Goal: Task Accomplishment & Management: Use online tool/utility

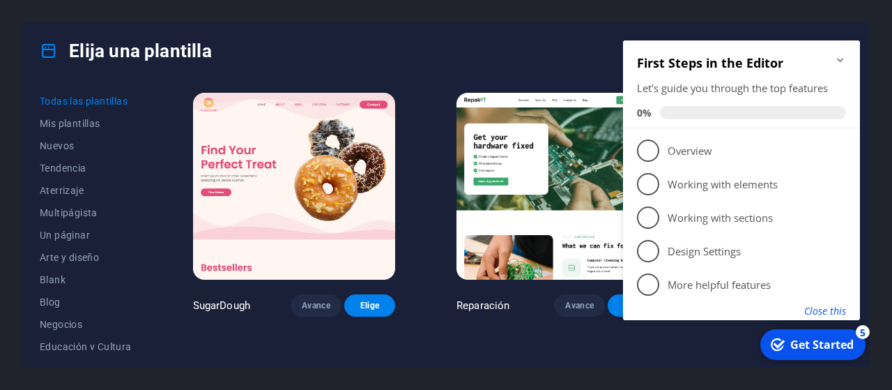
click at [836, 306] on button "Close this" at bounding box center [825, 310] width 42 height 13
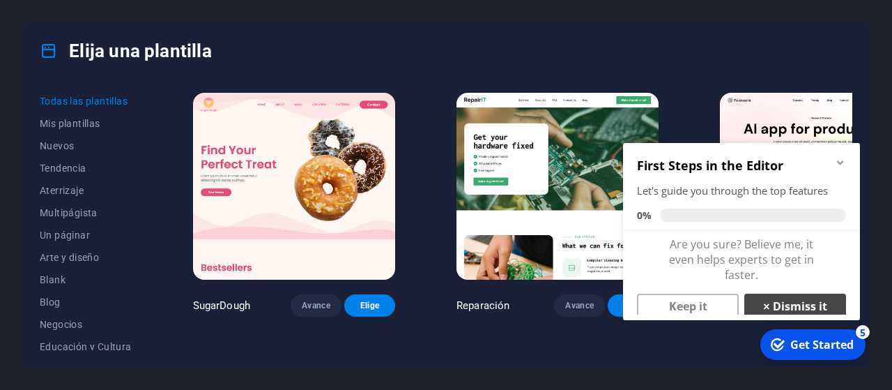
click at [787, 309] on link "× Dismiss it" at bounding box center [795, 305] width 102 height 25
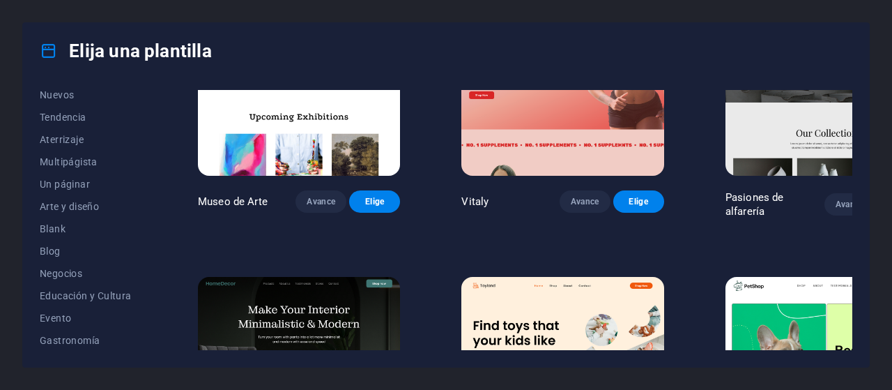
scroll to position [47, 0]
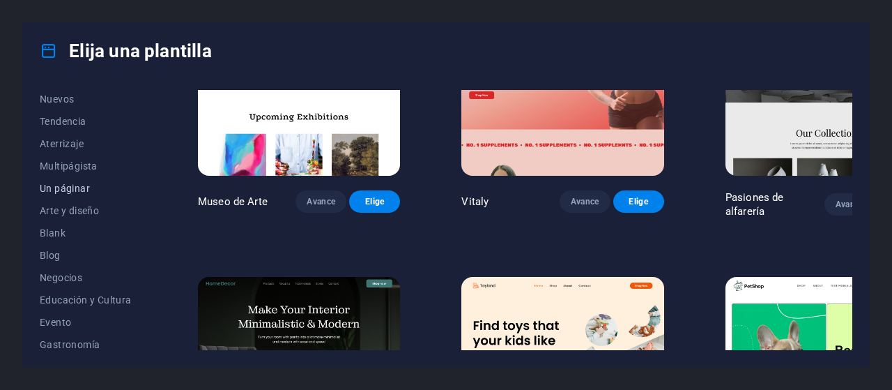
click at [84, 183] on span "Un páginar" at bounding box center [88, 188] width 97 height 11
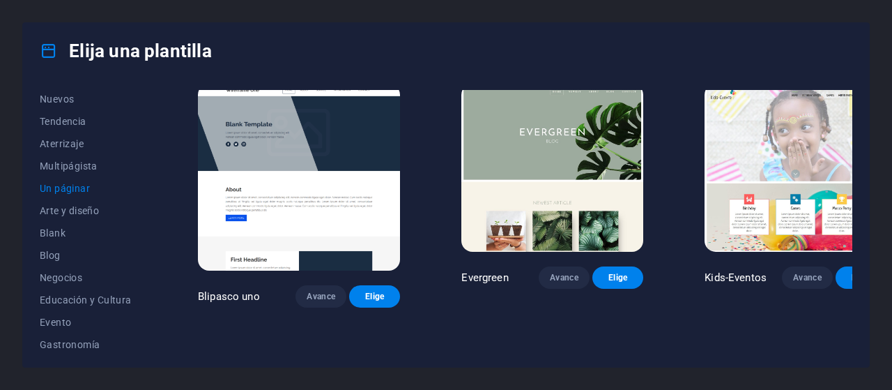
scroll to position [2271, 0]
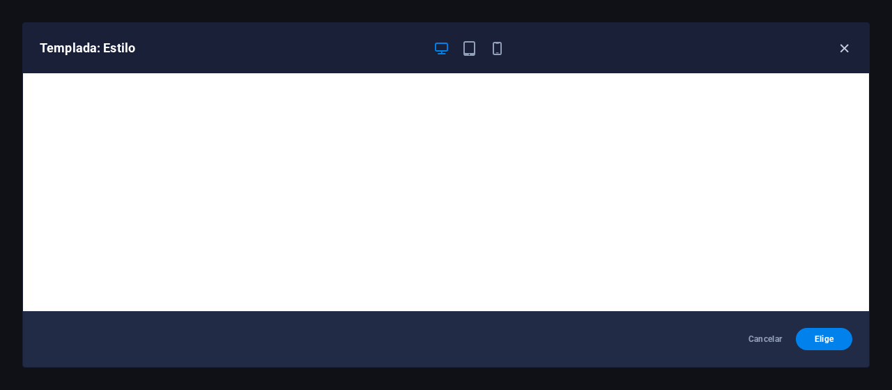
click at [842, 45] on icon "button" at bounding box center [844, 48] width 16 height 16
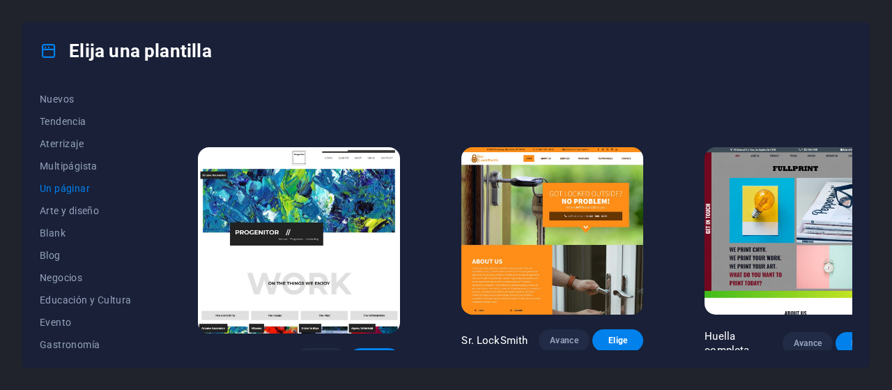
scroll to position [3361, 0]
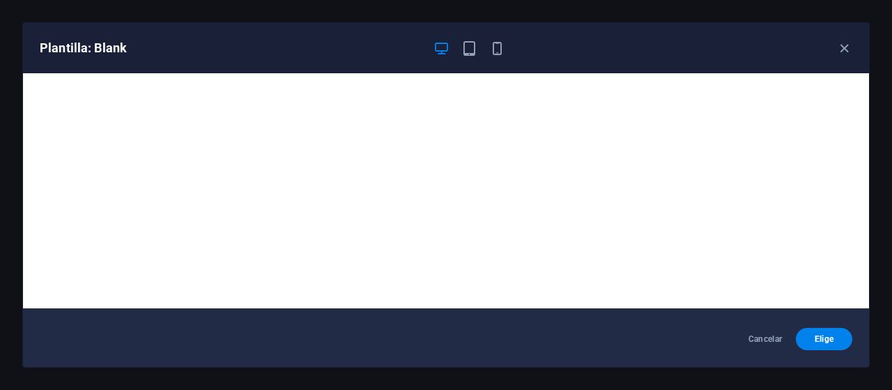
scroll to position [0, 0]
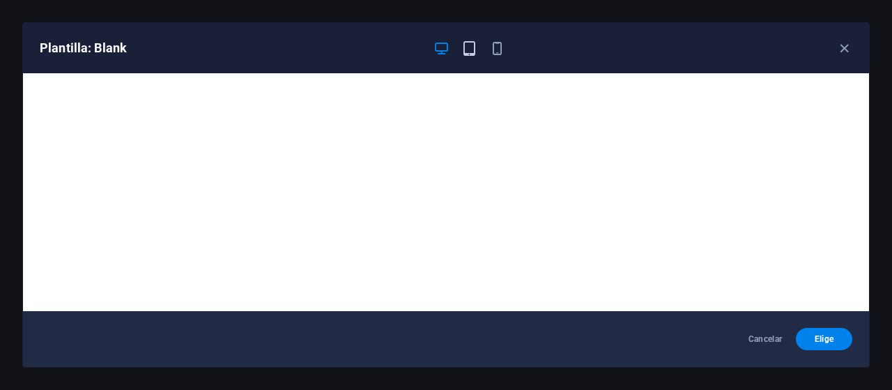
click at [469, 53] on icon "button" at bounding box center [469, 48] width 16 height 16
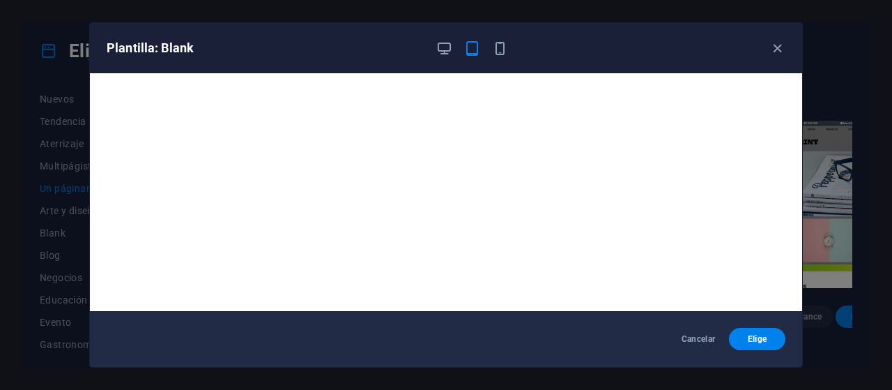
click at [469, 53] on icon "button" at bounding box center [472, 48] width 16 height 16
click at [502, 49] on icon "button" at bounding box center [500, 48] width 16 height 16
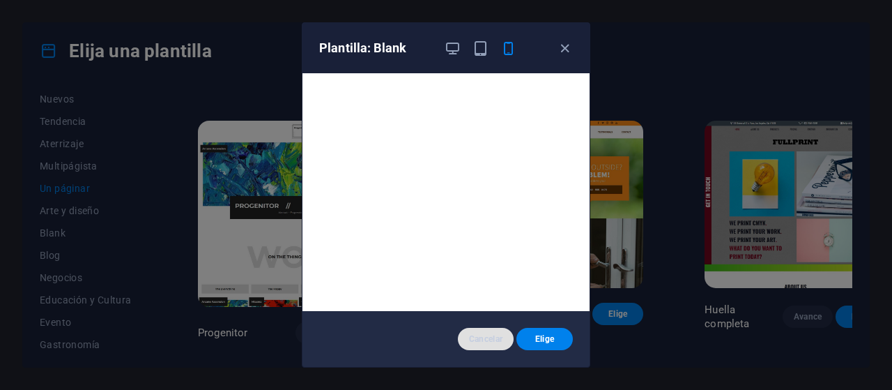
click at [490, 345] on button "Cancelar" at bounding box center [486, 338] width 56 height 22
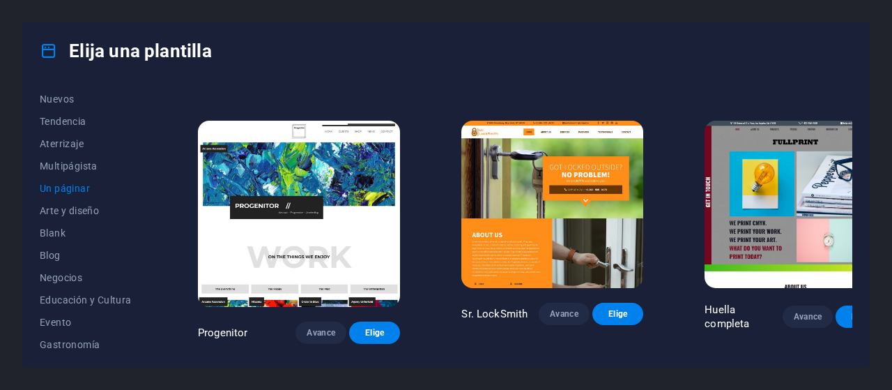
scroll to position [2752, 0]
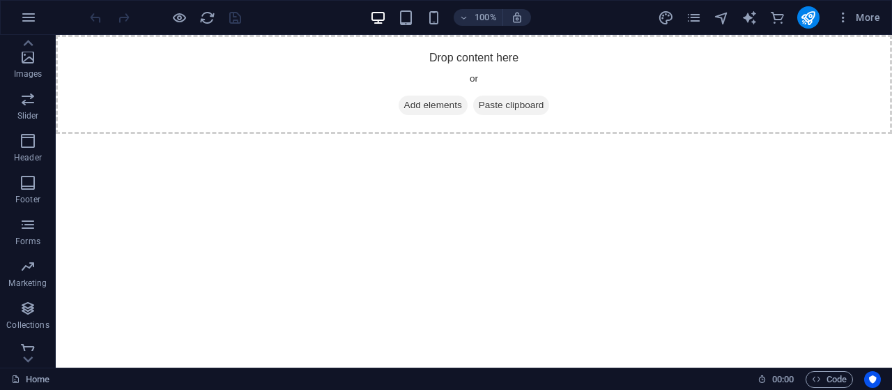
scroll to position [336, 0]
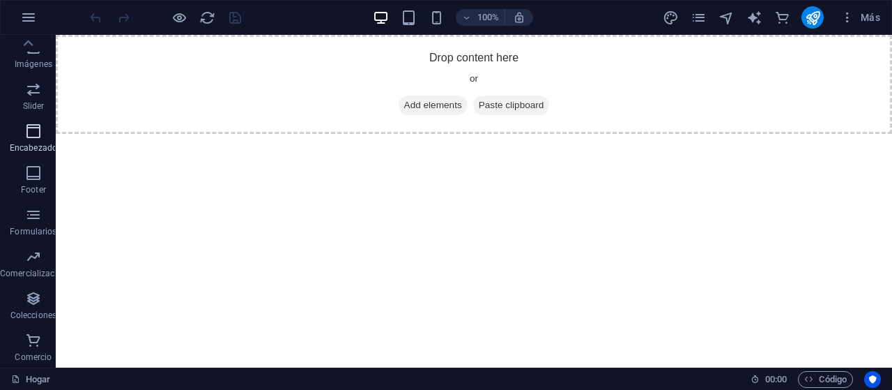
click at [33, 126] on icon "button" at bounding box center [33, 131] width 17 height 17
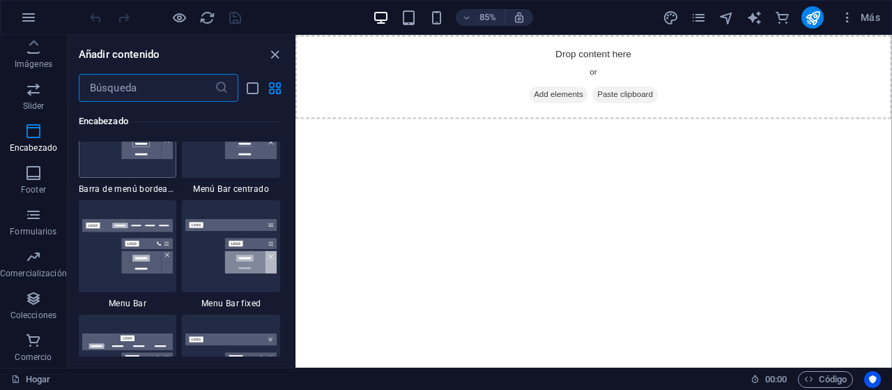
scroll to position [8463, 0]
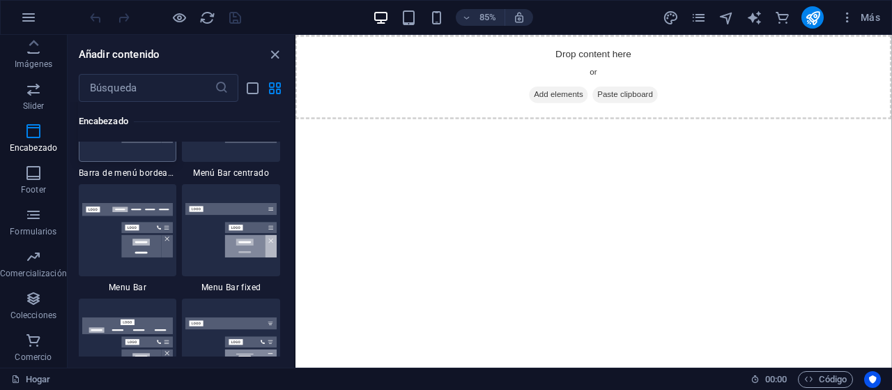
click at [147, 162] on div at bounding box center [128, 116] width 98 height 92
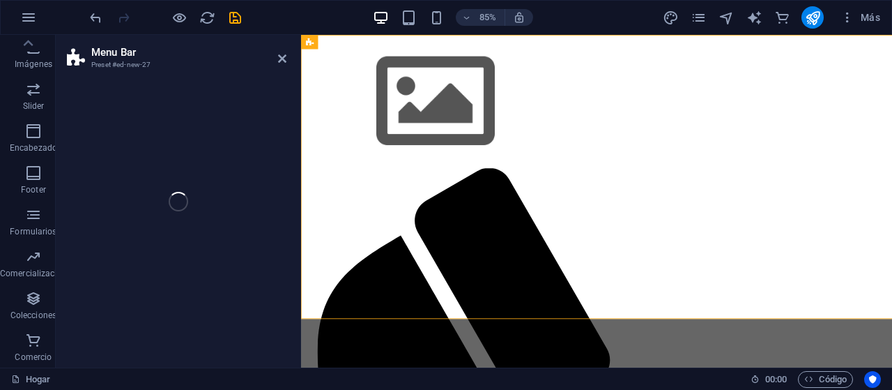
scroll to position [336, 0]
select select "rem"
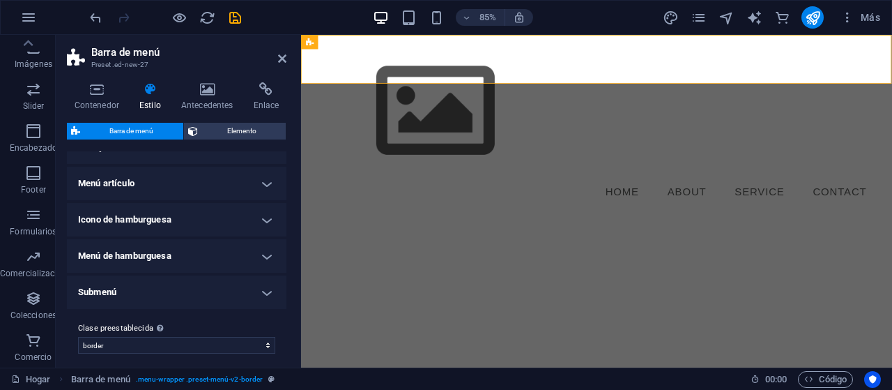
scroll to position [404, 0]
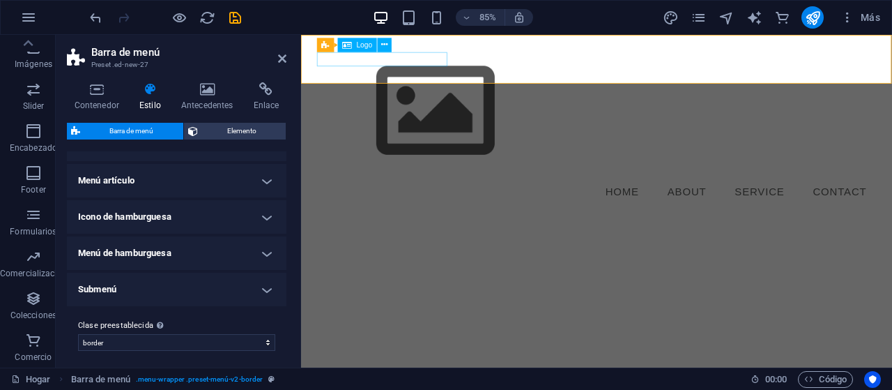
click at [355, 49] on div "Logo" at bounding box center [357, 45] width 40 height 14
click at [357, 45] on span "Logo" at bounding box center [365, 44] width 16 height 7
click at [363, 45] on span "Logo" at bounding box center [365, 44] width 16 height 7
click at [386, 48] on icon at bounding box center [384, 44] width 6 height 13
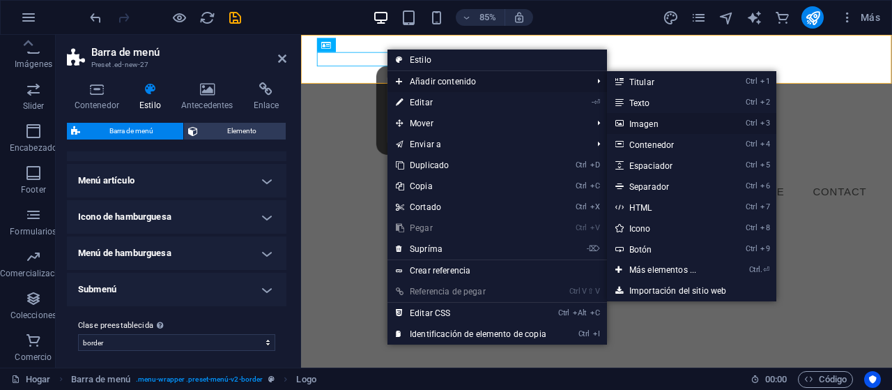
drag, startPoint x: 649, startPoint y: 121, endPoint x: 375, endPoint y: 100, distance: 274.6
click at [649, 121] on link "Ctrl 3 Imagen" at bounding box center [665, 123] width 117 height 21
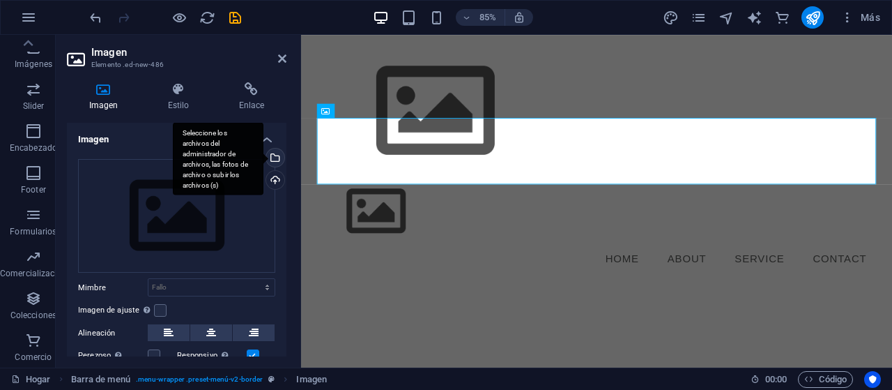
click at [275, 155] on div "Seleccione los archivos del administrador de archivos, las fotos de archivo o s…" at bounding box center [273, 158] width 21 height 21
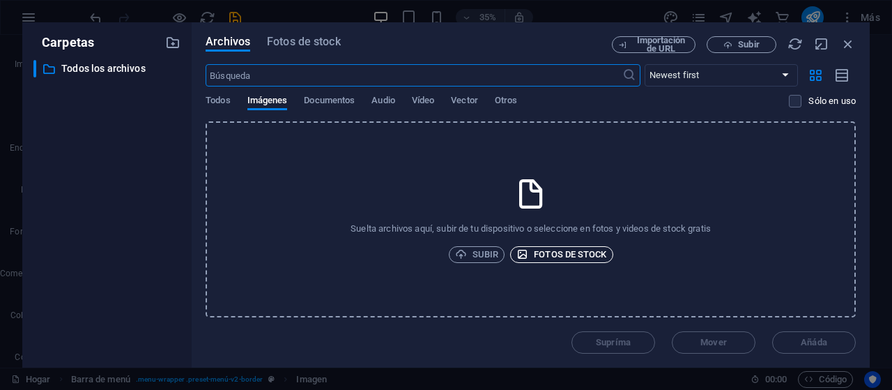
click at [546, 258] on span "Fotos de stock" at bounding box center [561, 254] width 90 height 17
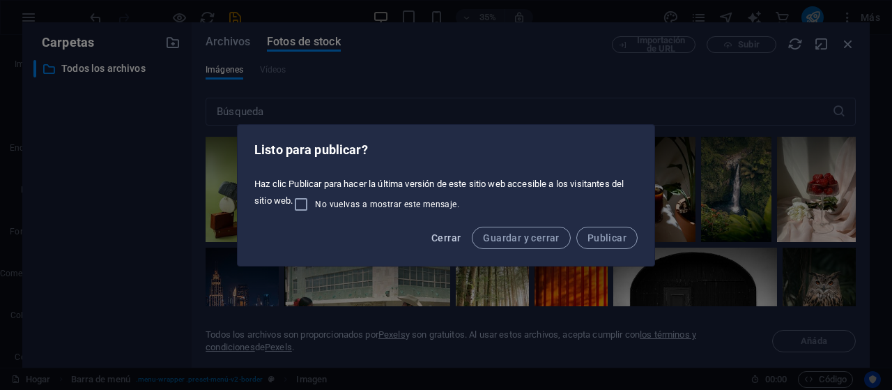
click at [452, 241] on span "Cerrar" at bounding box center [445, 237] width 29 height 11
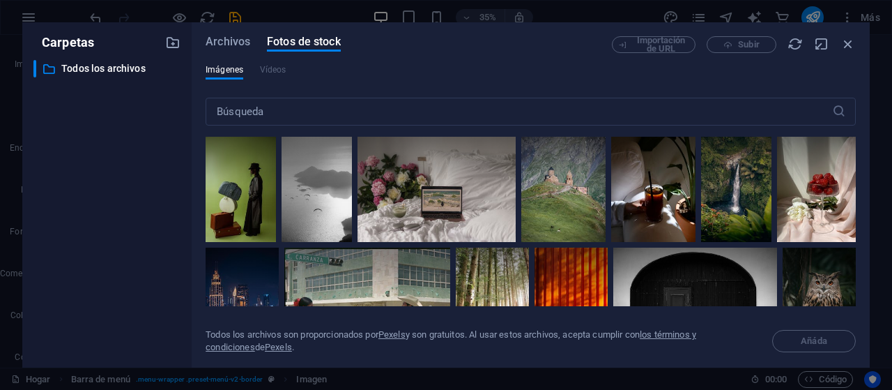
click at [731, 43] on div "Importación de URL Subir" at bounding box center [734, 44] width 244 height 17
click at [245, 44] on span "Archivos" at bounding box center [228, 41] width 45 height 17
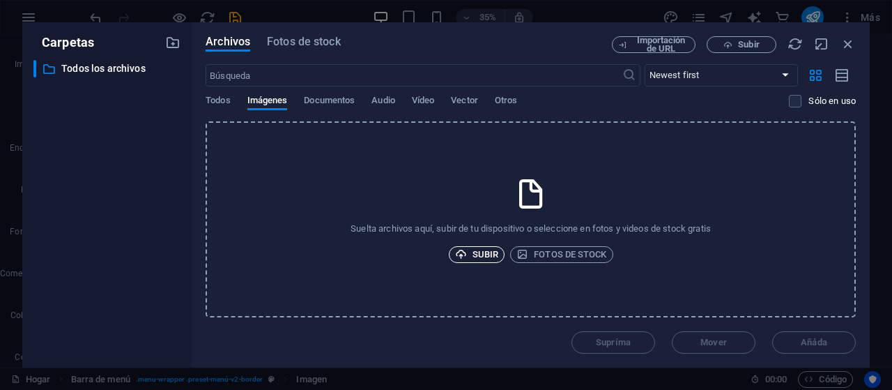
click at [472, 249] on span "Subir" at bounding box center [477, 254] width 44 height 17
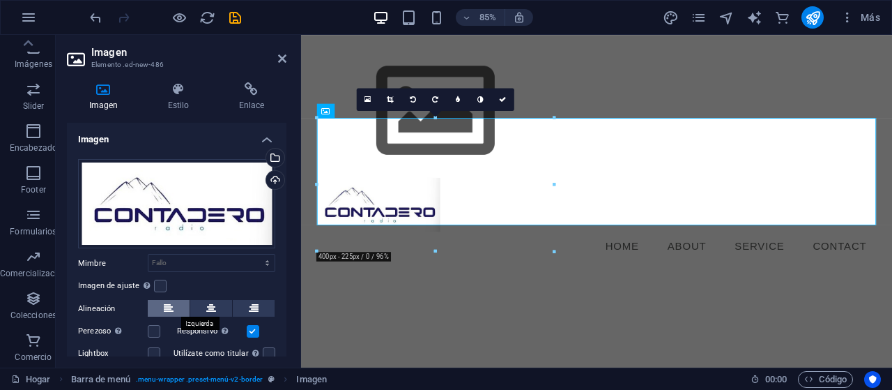
click at [174, 308] on icon at bounding box center [169, 308] width 10 height 17
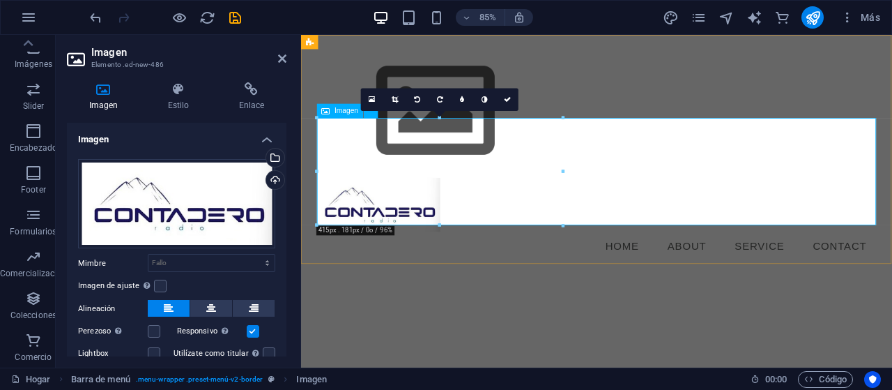
click at [680, 204] on figure at bounding box center [649, 234] width 658 height 63
click at [681, 279] on nav "Home About Service Contact" at bounding box center [649, 283] width 658 height 35
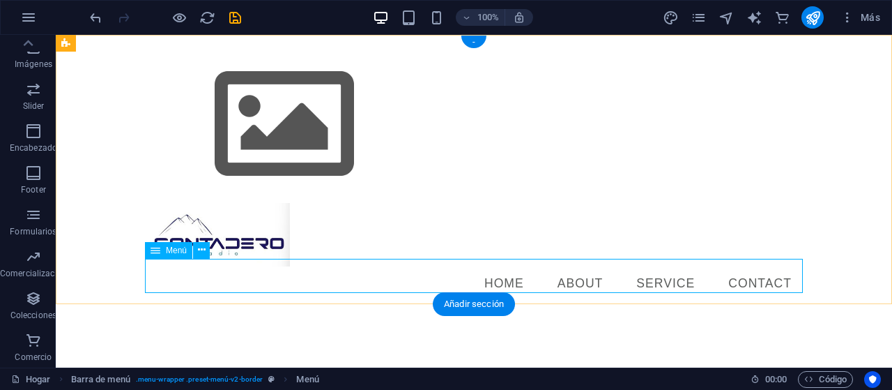
click at [511, 275] on nav "Home About Service Contact" at bounding box center [474, 283] width 658 height 35
click at [160, 255] on icon at bounding box center [156, 250] width 10 height 17
click at [199, 250] on icon at bounding box center [202, 249] width 8 height 15
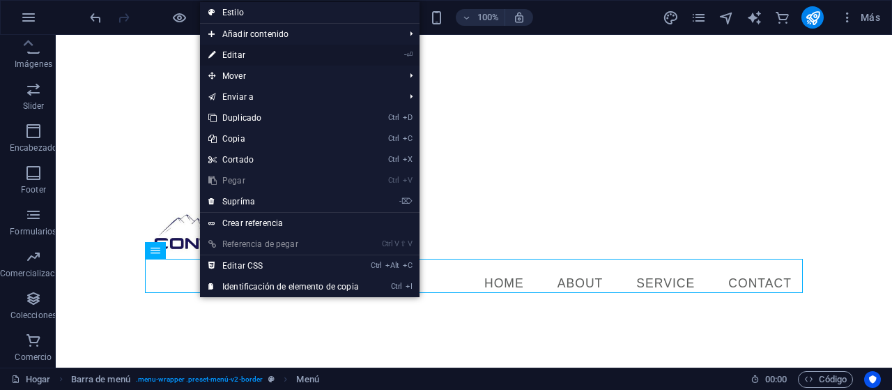
click at [274, 51] on link "- ⏎ Editar" at bounding box center [283, 55] width 167 height 21
select select
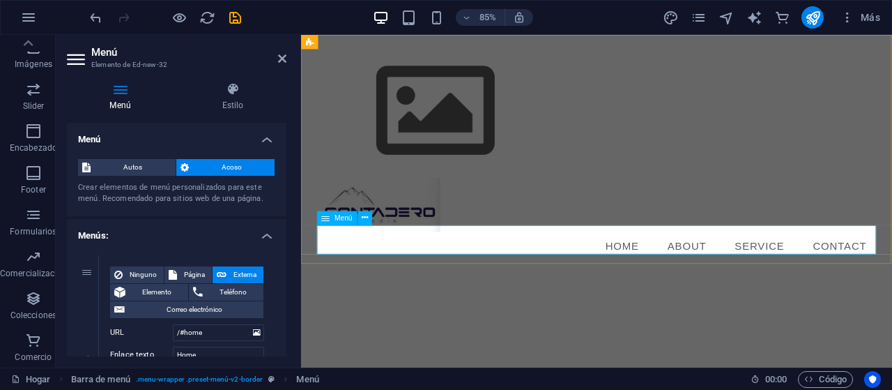
click at [691, 278] on nav "Home About Service Contact" at bounding box center [649, 283] width 658 height 35
click at [366, 219] on icon at bounding box center [365, 218] width 6 height 13
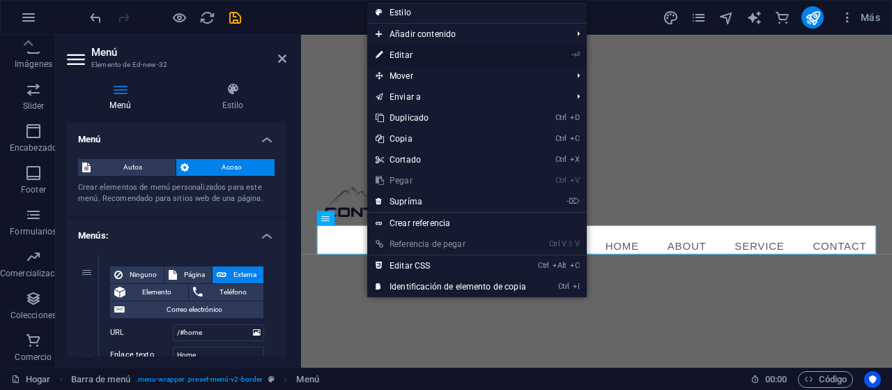
click at [395, 59] on link "- ⏎ Editar" at bounding box center [450, 55] width 167 height 21
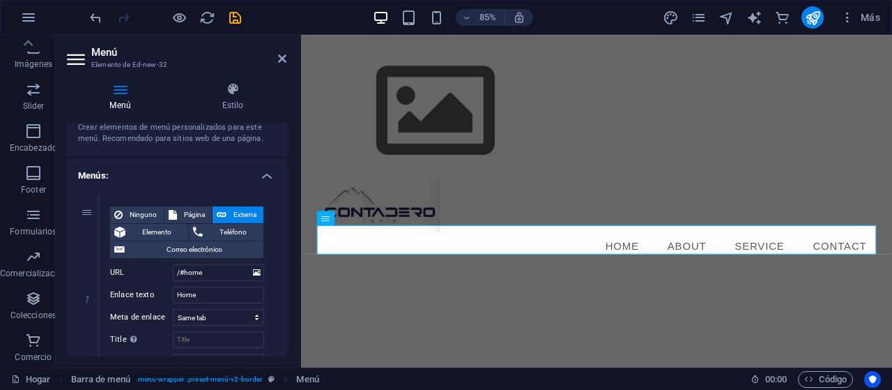
scroll to position [61, 0]
click at [148, 212] on span "Ninguno" at bounding box center [143, 214] width 33 height 17
select select
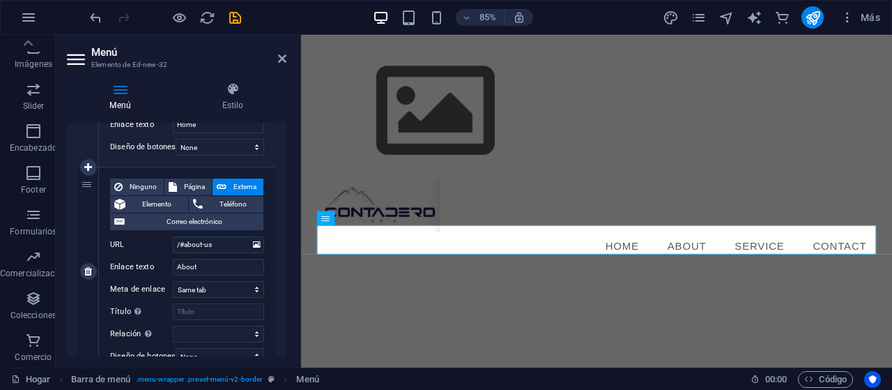
scroll to position [209, 0]
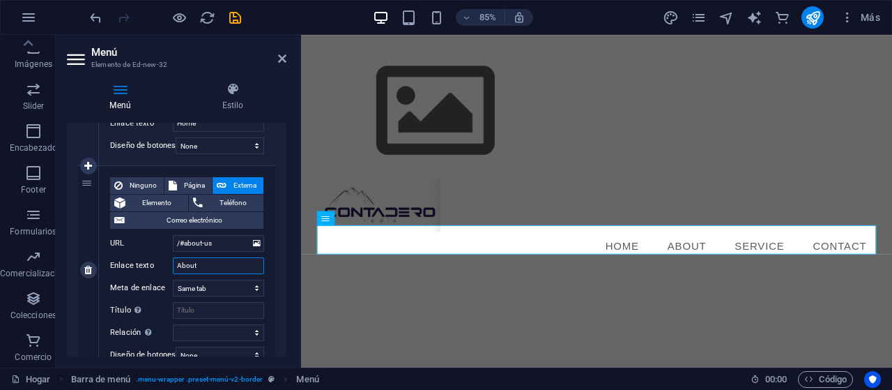
click at [198, 268] on input "About" at bounding box center [218, 265] width 91 height 17
type input "A"
select select
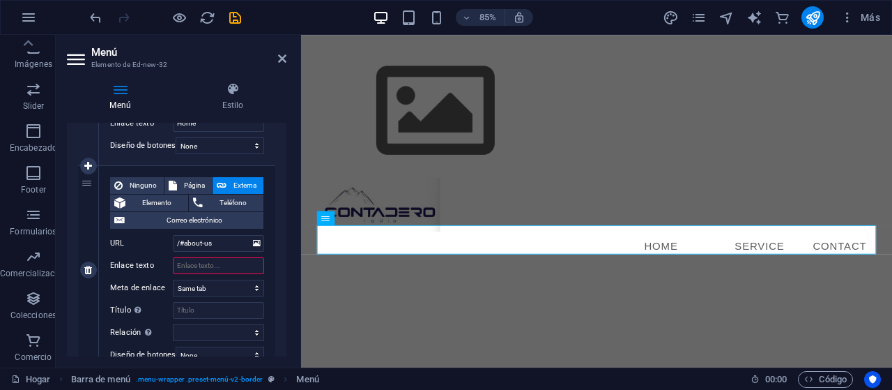
click at [268, 295] on div "Ninguno Página Externa Elemento Teléfono Correo electrónico Page Home Legal Not…" at bounding box center [187, 270] width 176 height 208
click at [204, 263] on input "Enlace texto" at bounding box center [218, 265] width 91 height 17
click at [215, 225] on span "Correo electrónico" at bounding box center [194, 220] width 130 height 17
select select
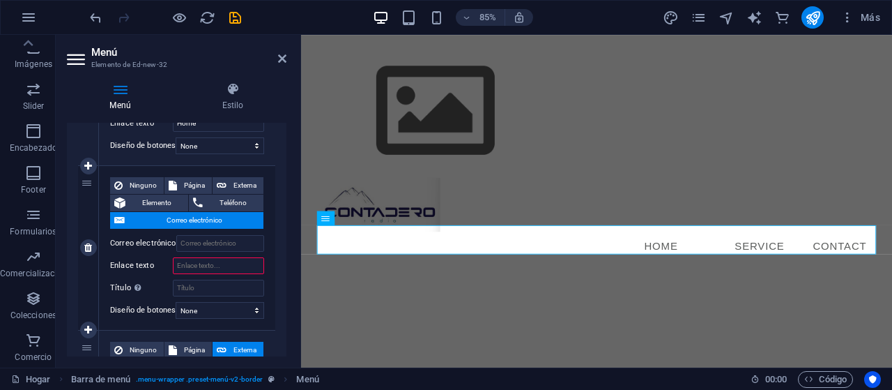
click at [206, 260] on input "Enlace texto" at bounding box center [218, 265] width 91 height 17
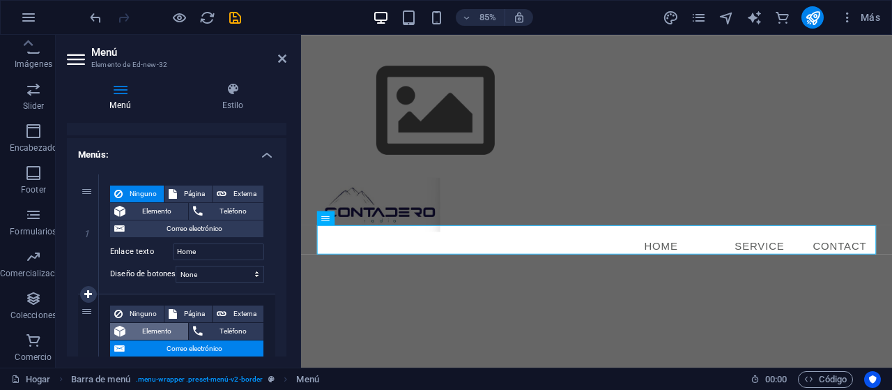
scroll to position [0, 0]
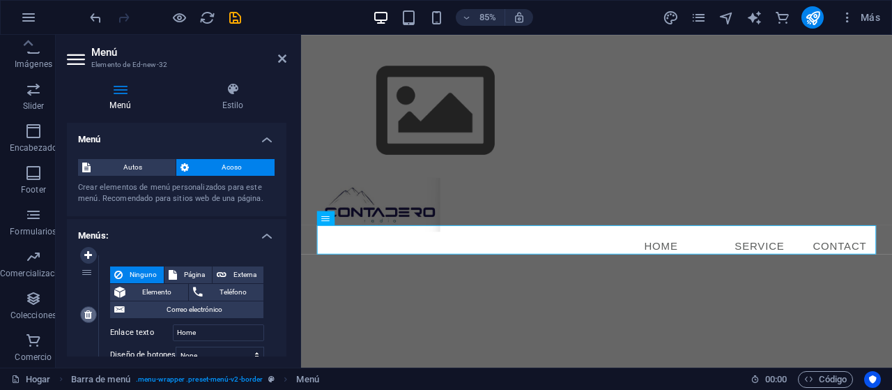
click at [93, 314] on link at bounding box center [88, 314] width 17 height 17
type input "/#service"
type input "Service"
select select
type input "/#contact"
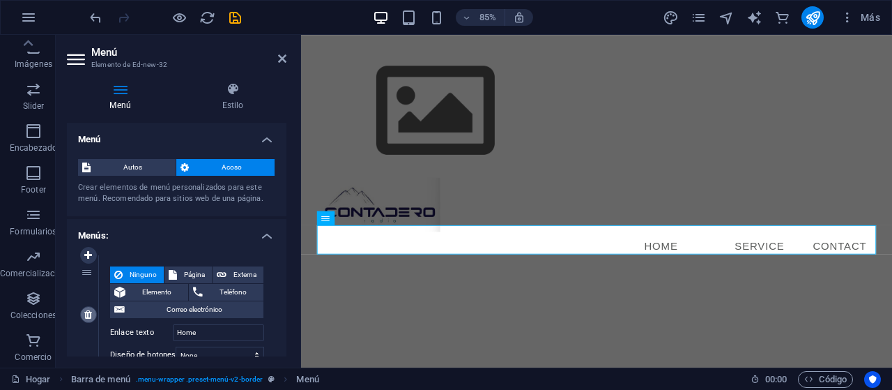
type input "Contact"
select select
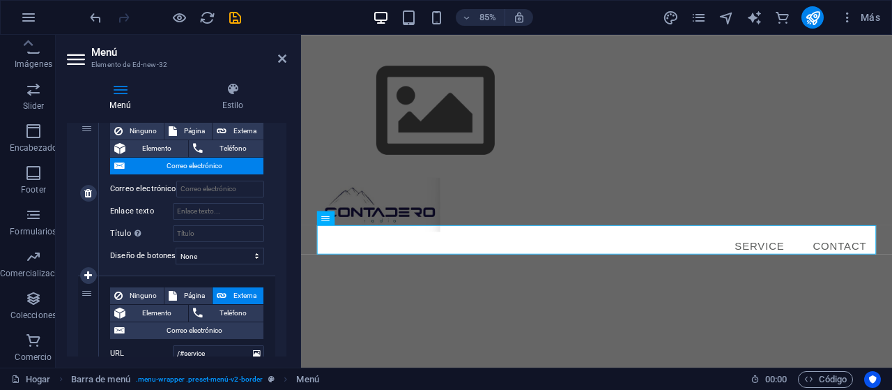
scroll to position [146, 0]
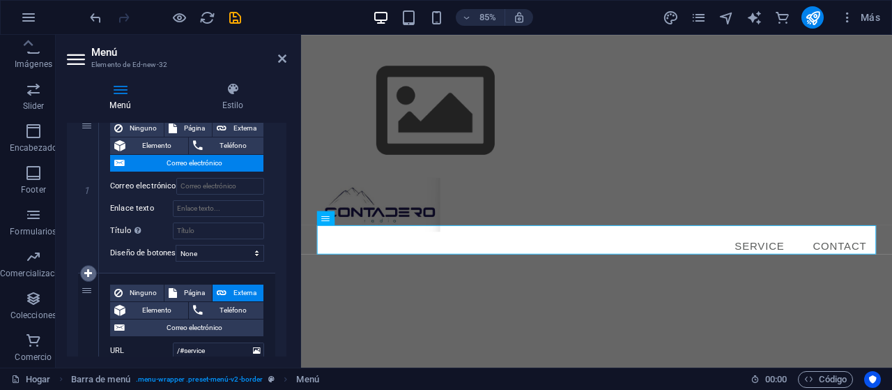
click at [91, 277] on icon at bounding box center [88, 273] width 8 height 10
select select
type input "/#service"
type input "Service"
select select
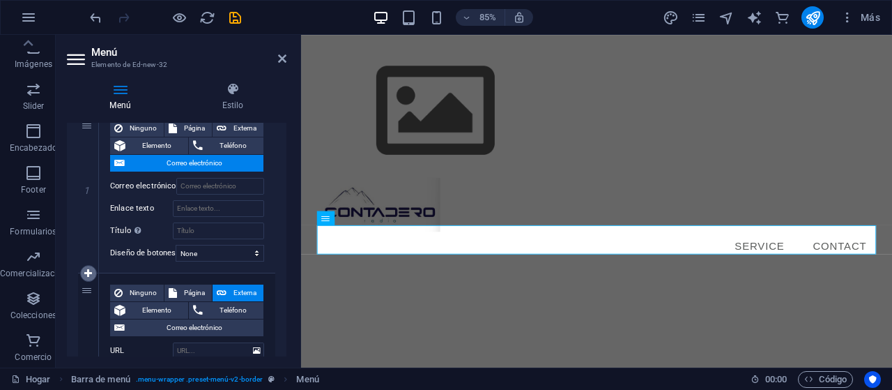
select select
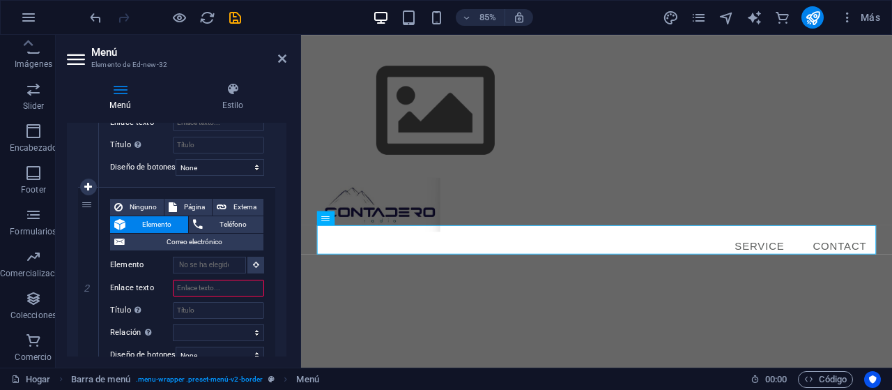
scroll to position [233, 0]
click at [84, 282] on icon at bounding box center [88, 280] width 8 height 10
type input "/#service"
type input "Service"
select select
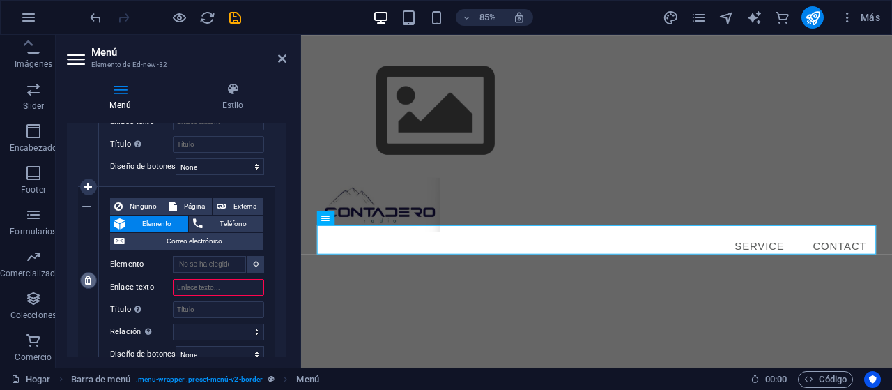
type input "/#contact"
type input "Contact"
select select
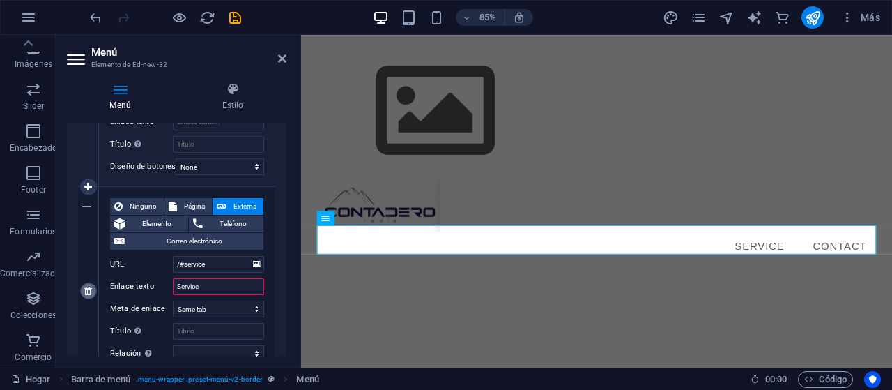
click at [85, 293] on icon at bounding box center [88, 291] width 8 height 10
type input "/#contact"
type input "Contact"
select select
click at [204, 285] on input "Contact" at bounding box center [218, 286] width 91 height 17
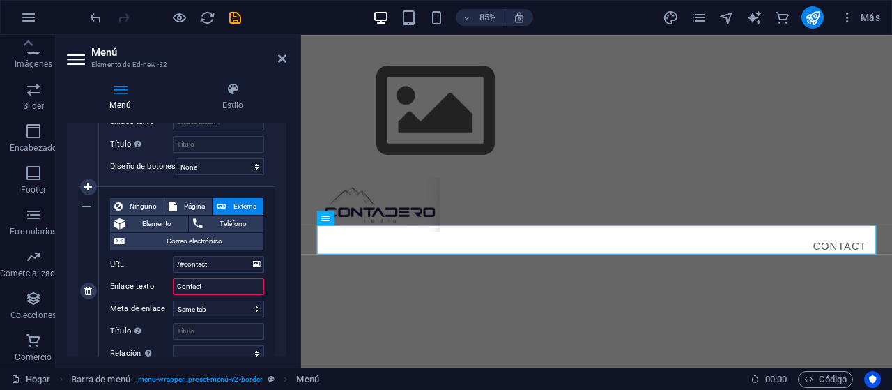
type input "Contacto"
select select
type input "Contacto"
click at [275, 305] on div "Ninguno Página Externa Elemento Teléfono Correo electrónico Page Home Legal Not…" at bounding box center [187, 291] width 176 height 208
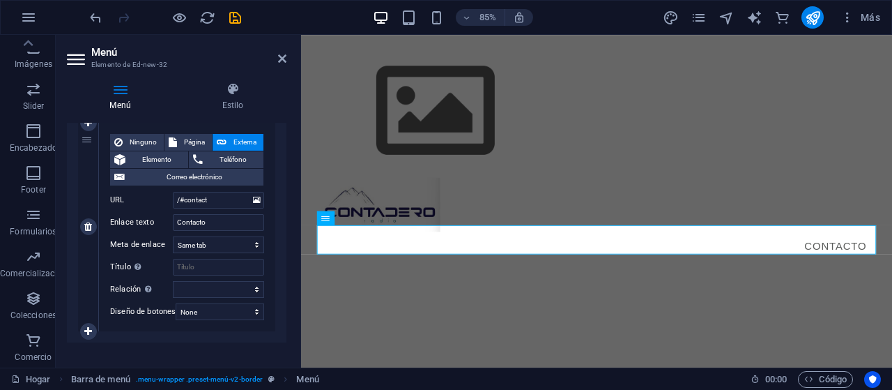
scroll to position [321, 0]
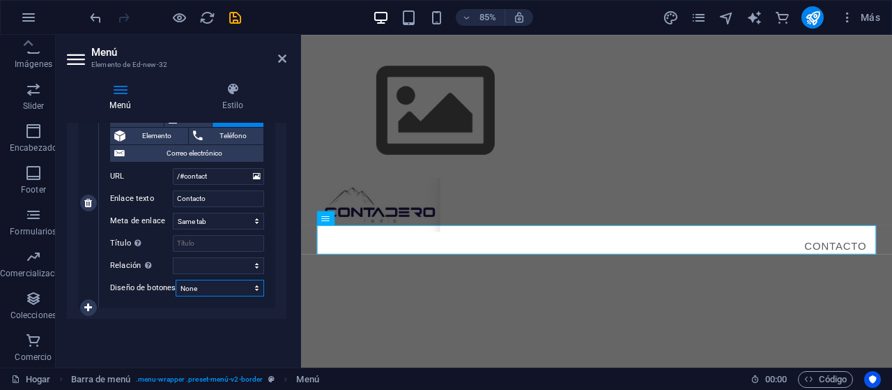
click at [176, 279] on select "None Default Primary Secondary" at bounding box center [220, 287] width 88 height 17
select select "primary"
click option "Primary" at bounding box center [0, 0] width 0 height 0
select select
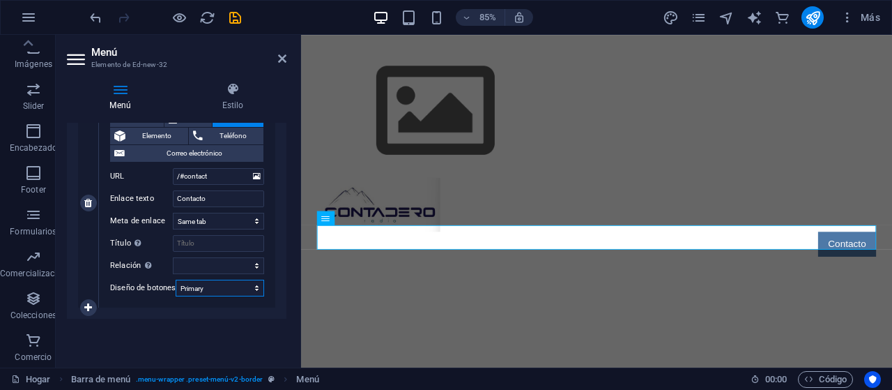
click at [176, 279] on select "None Default Primary Secondary" at bounding box center [220, 287] width 88 height 17
select select
click option "None" at bounding box center [0, 0] width 0 height 0
select select
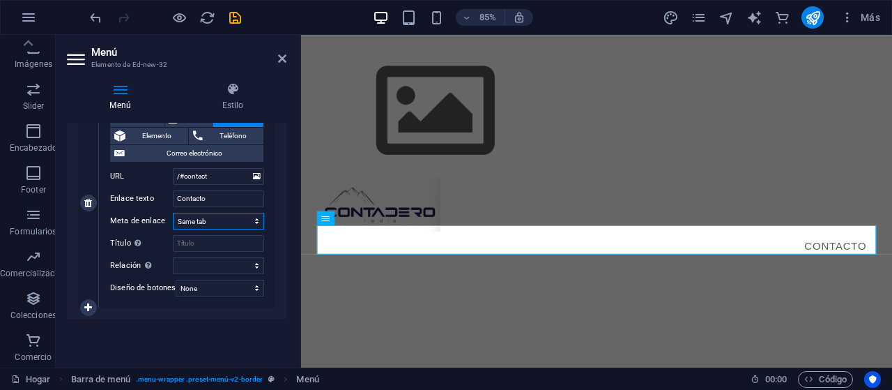
click at [173, 213] on select "New tab Same tab Overlay" at bounding box center [218, 221] width 91 height 17
click option "Same tab" at bounding box center [0, 0] width 0 height 0
click at [612, 125] on div "Menu Contacto" at bounding box center [648, 173] width 695 height 277
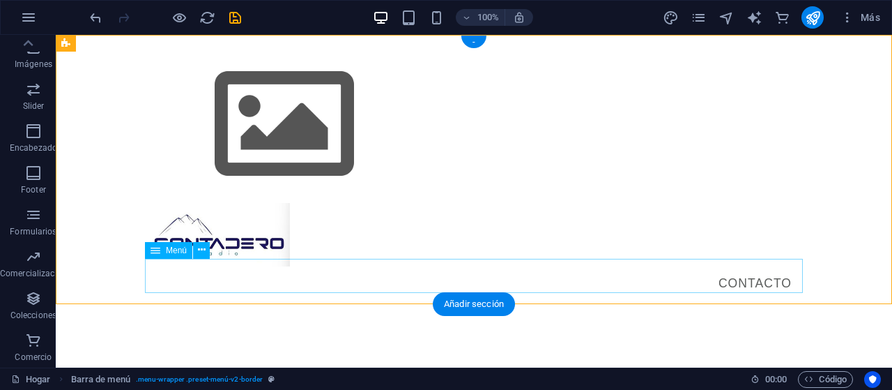
click at [596, 277] on nav "Contacto" at bounding box center [474, 283] width 658 height 35
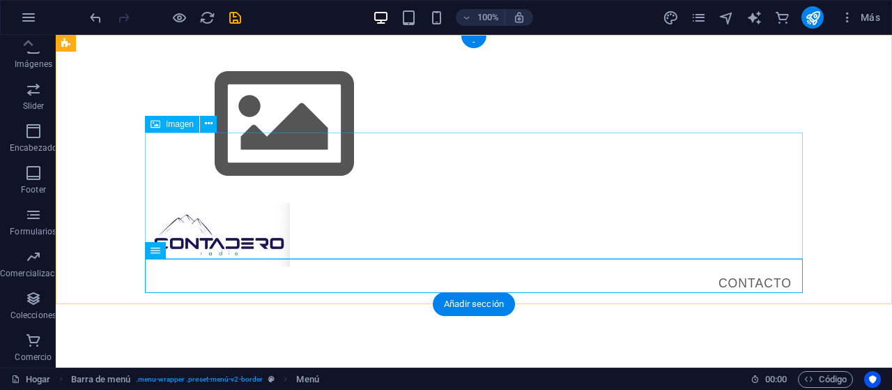
click at [622, 204] on figure at bounding box center [474, 234] width 658 height 63
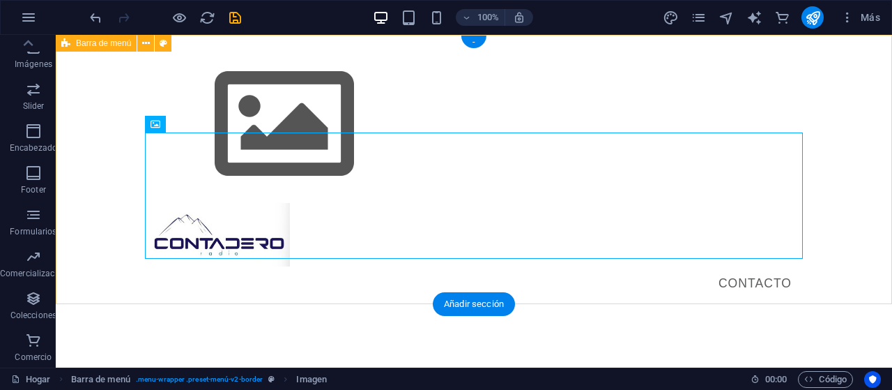
click at [618, 96] on div "Menu Contacto" at bounding box center [474, 173] width 836 height 277
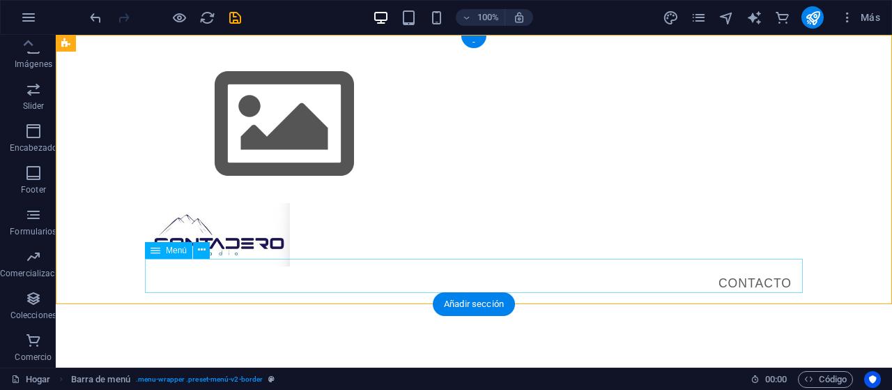
click at [697, 284] on nav "Contacto" at bounding box center [474, 283] width 658 height 35
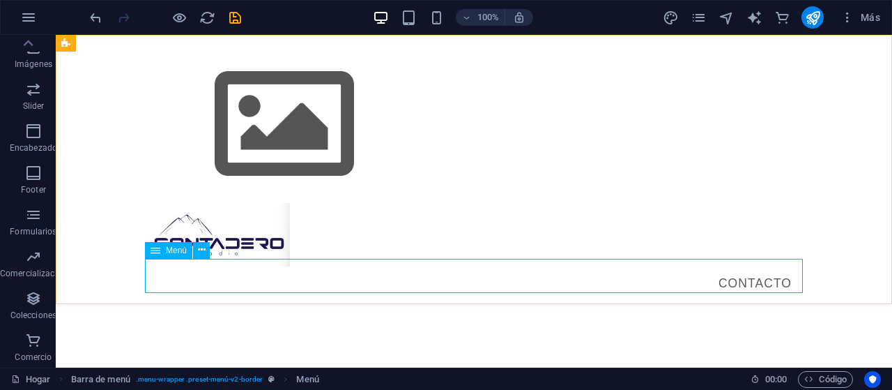
click at [179, 253] on span "Menú" at bounding box center [176, 250] width 21 height 8
click at [203, 247] on icon at bounding box center [202, 249] width 8 height 15
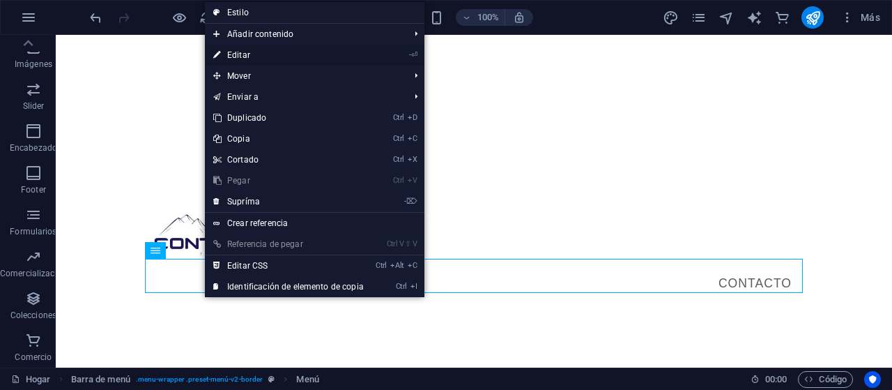
click at [256, 54] on link "- ⏎ Editar" at bounding box center [288, 55] width 167 height 21
select select
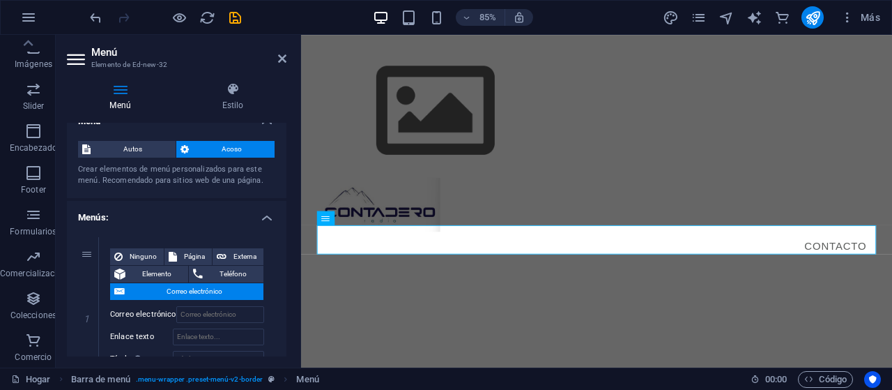
scroll to position [21, 0]
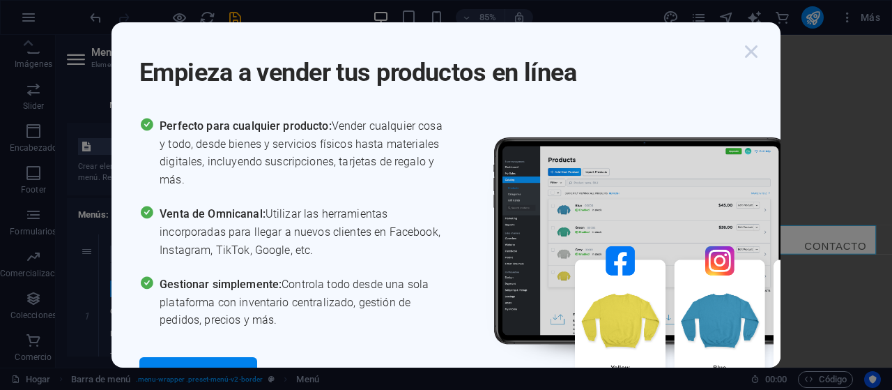
click at [755, 44] on icon "button" at bounding box center [751, 51] width 25 height 25
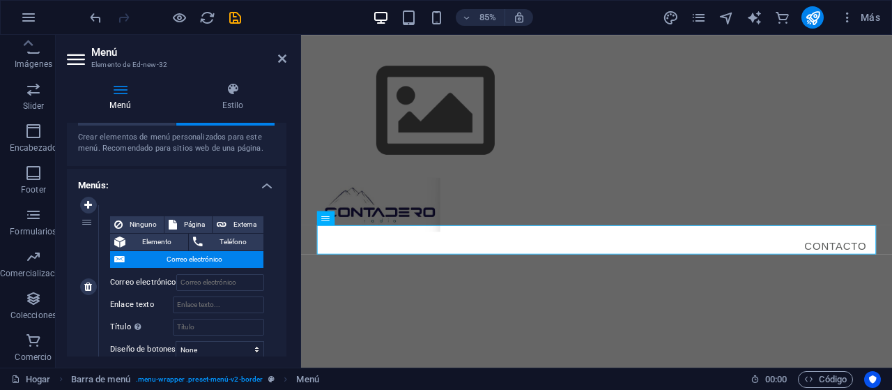
scroll to position [49, 0]
click at [91, 209] on icon at bounding box center [88, 206] width 8 height 10
select select
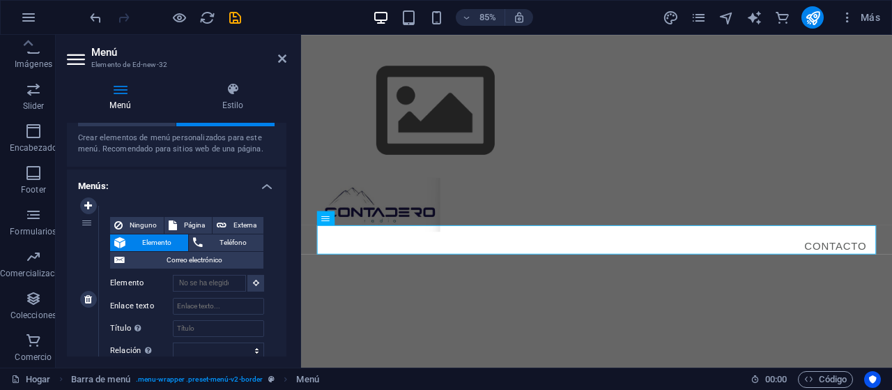
click at [146, 236] on span "Elemento" at bounding box center [157, 242] width 54 height 17
click at [252, 285] on button at bounding box center [255, 283] width 17 height 17
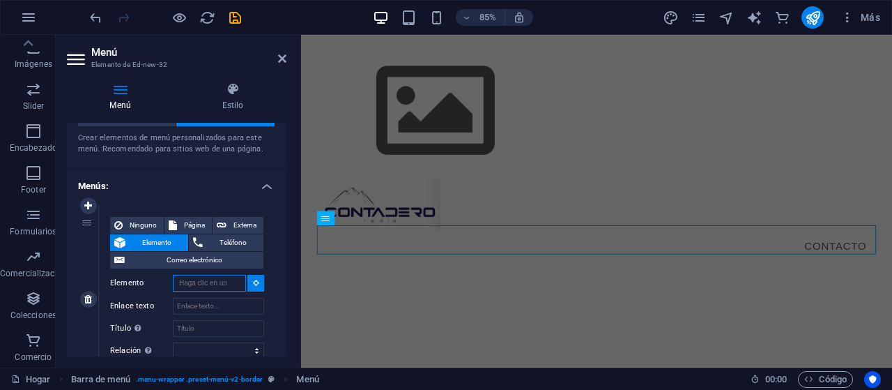
click at [229, 282] on input "Elemento" at bounding box center [209, 283] width 73 height 17
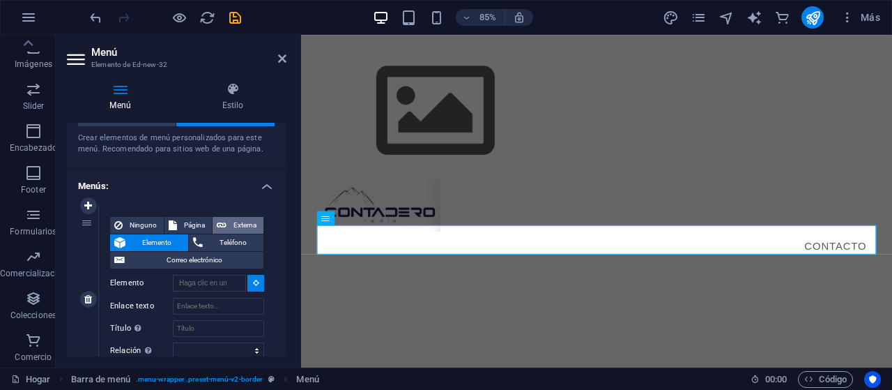
click at [235, 222] on span "Externa" at bounding box center [245, 225] width 29 height 17
select select "blank"
select select
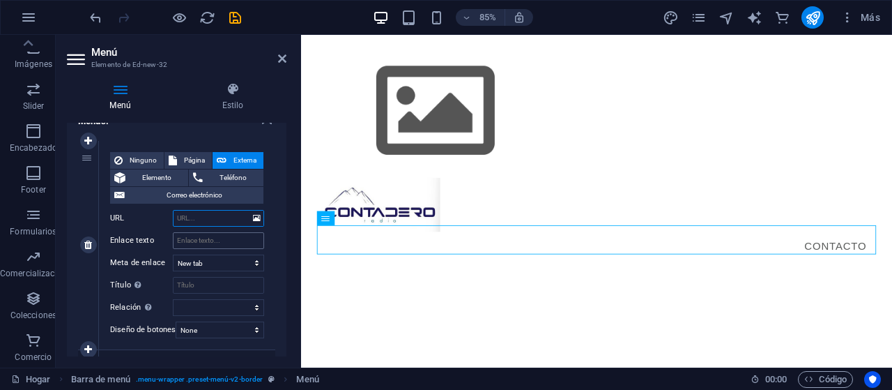
scroll to position [117, 0]
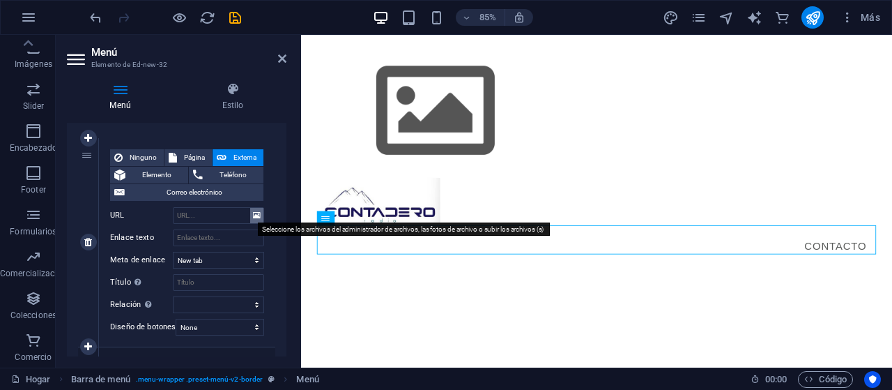
click at [256, 213] on icon at bounding box center [257, 215] width 8 height 15
